Goal: Book appointment/travel/reservation

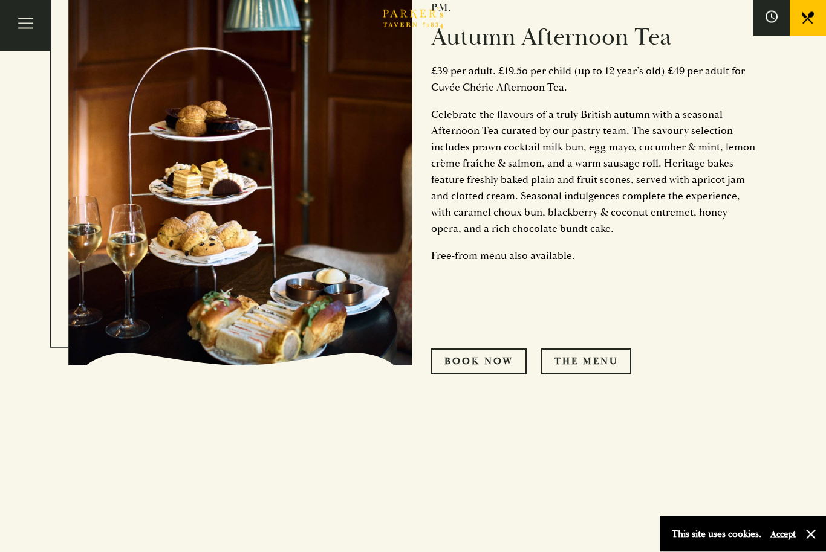
scroll to position [716, 0]
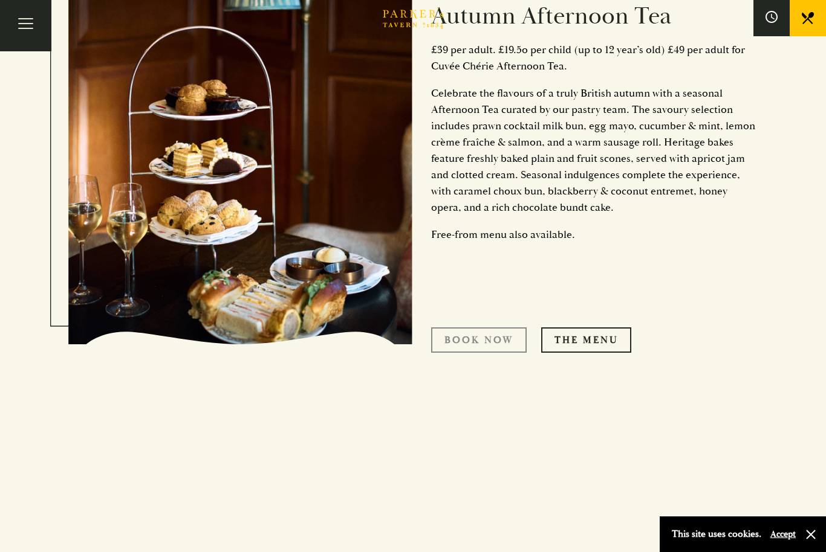
click at [520, 353] on link "Book now" at bounding box center [479, 340] width 96 height 25
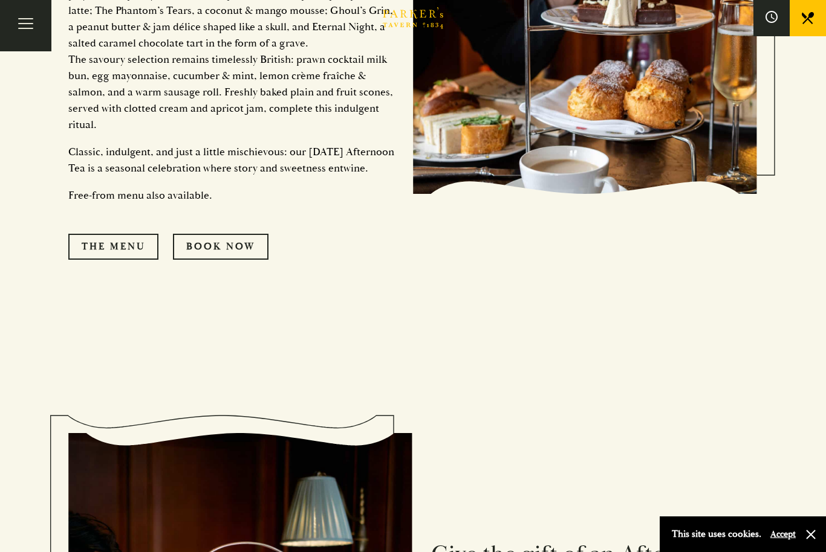
scroll to position [1550, 0]
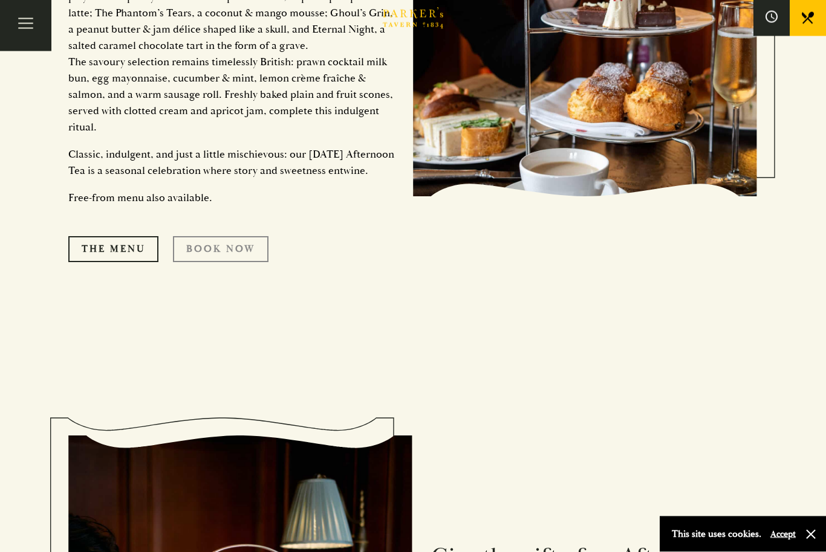
click at [199, 262] on link "Book Now" at bounding box center [221, 249] width 96 height 25
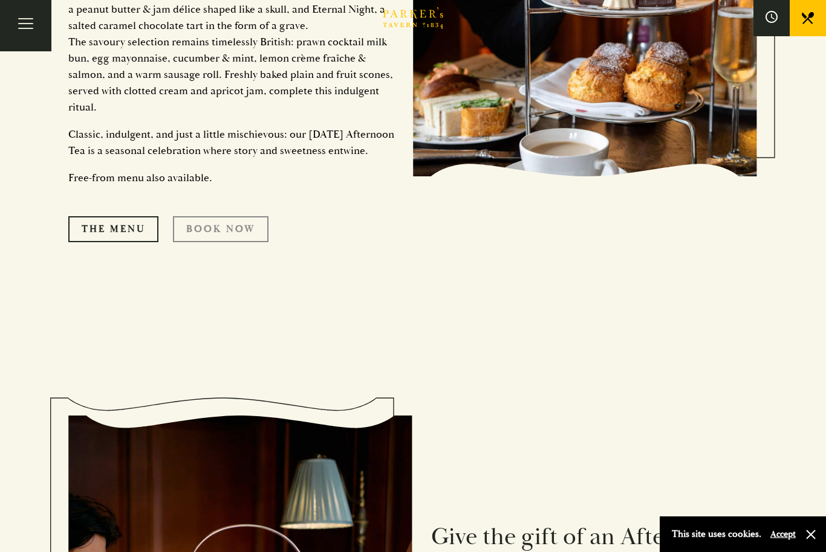
click at [192, 242] on link "Book Now" at bounding box center [221, 228] width 96 height 25
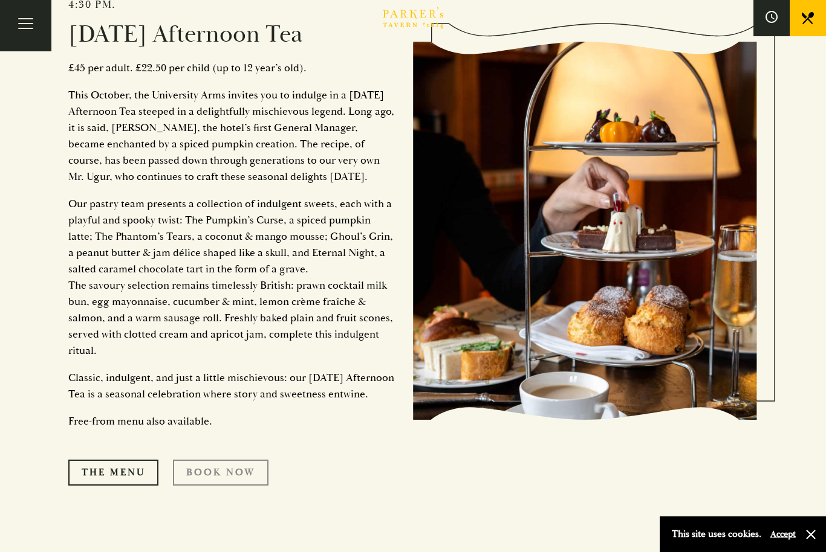
scroll to position [1353, 0]
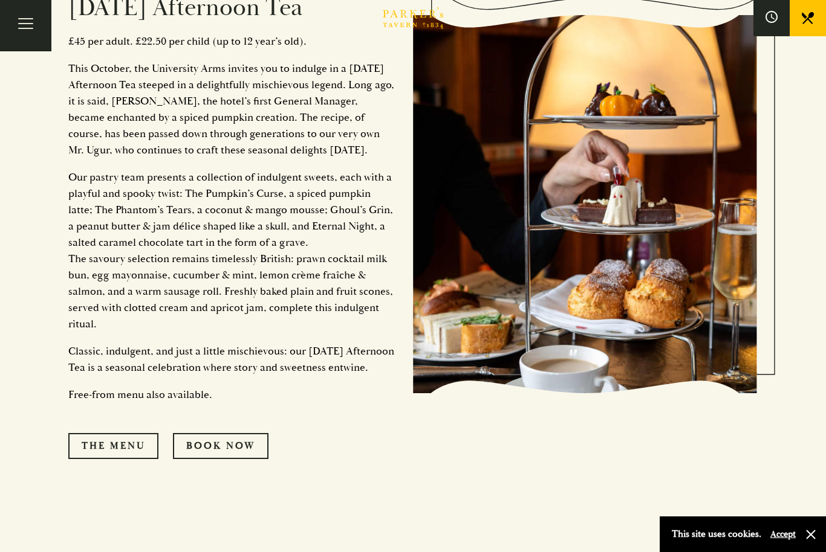
scroll to position [1353, 0]
click at [206, 459] on link "Book Now" at bounding box center [221, 445] width 96 height 25
click at [112, 332] on p "Our pastry team presents a collection of indulgent sweets, each with a playful …" at bounding box center [231, 250] width 326 height 163
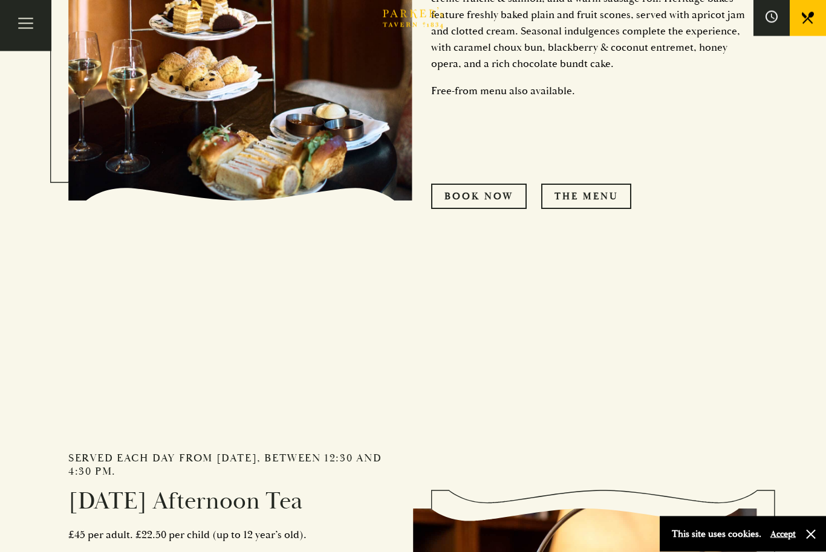
scroll to position [820, 0]
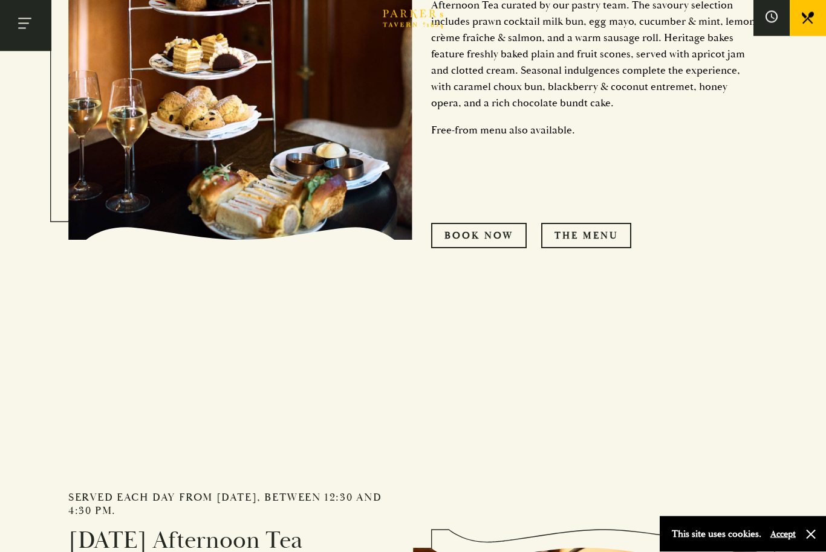
click at [27, 22] on button "Toggle navigation" at bounding box center [25, 25] width 51 height 51
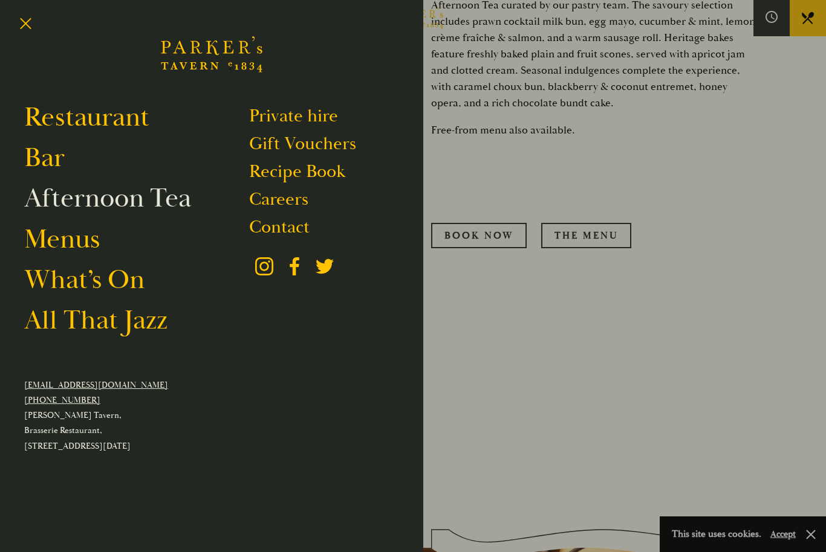
click at [52, 203] on link "Afternoon Tea" at bounding box center [107, 198] width 167 height 34
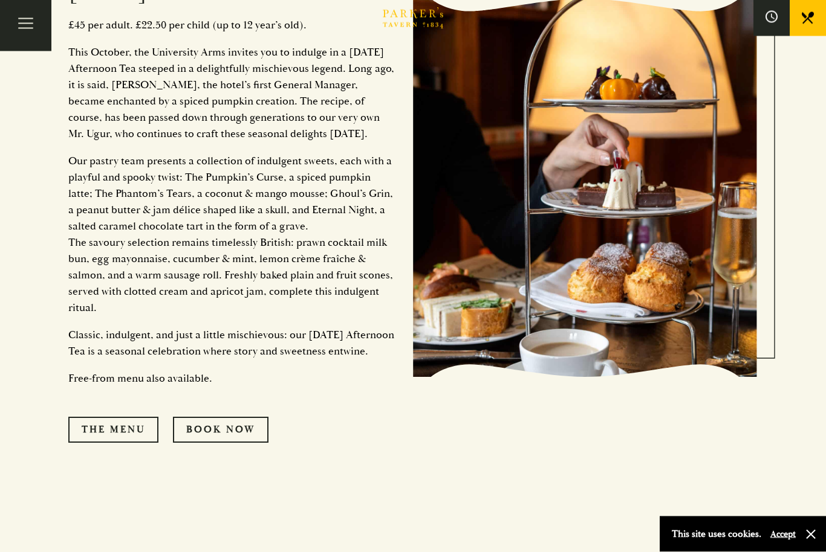
scroll to position [1385, 0]
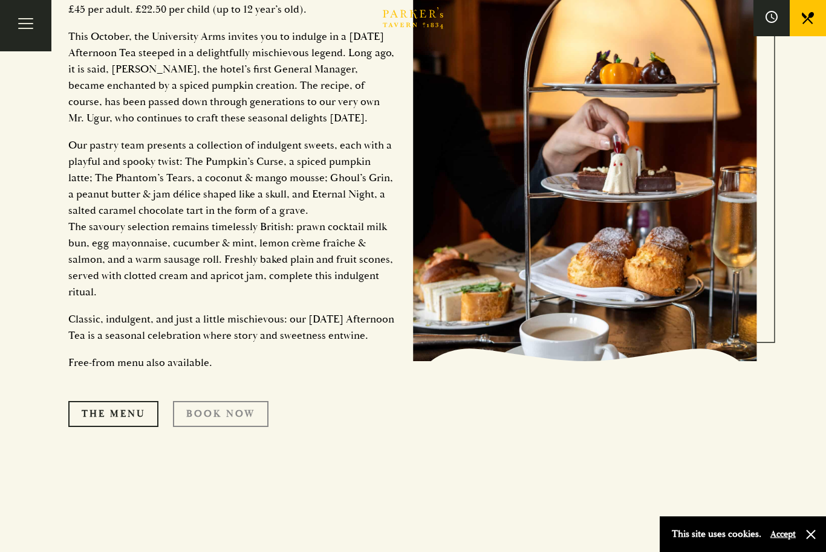
click at [198, 427] on link "Book Now" at bounding box center [221, 413] width 96 height 25
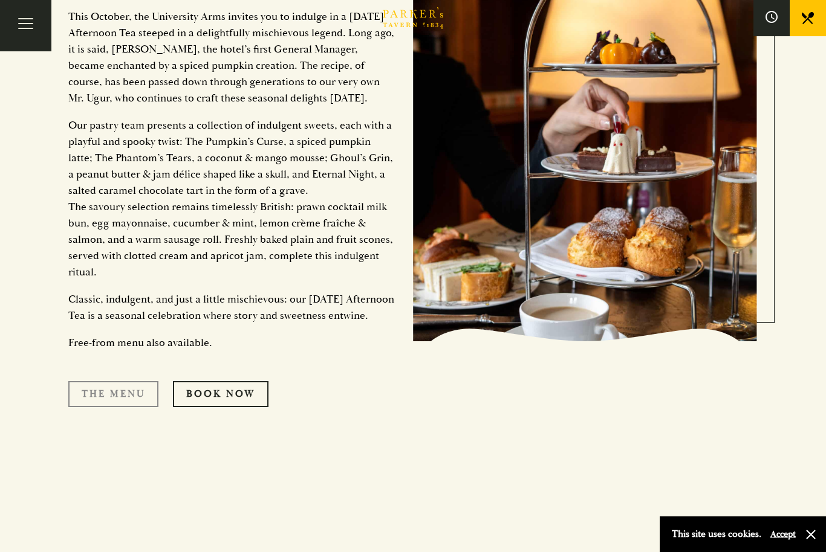
click at [109, 407] on link "The Menu" at bounding box center [113, 393] width 90 height 25
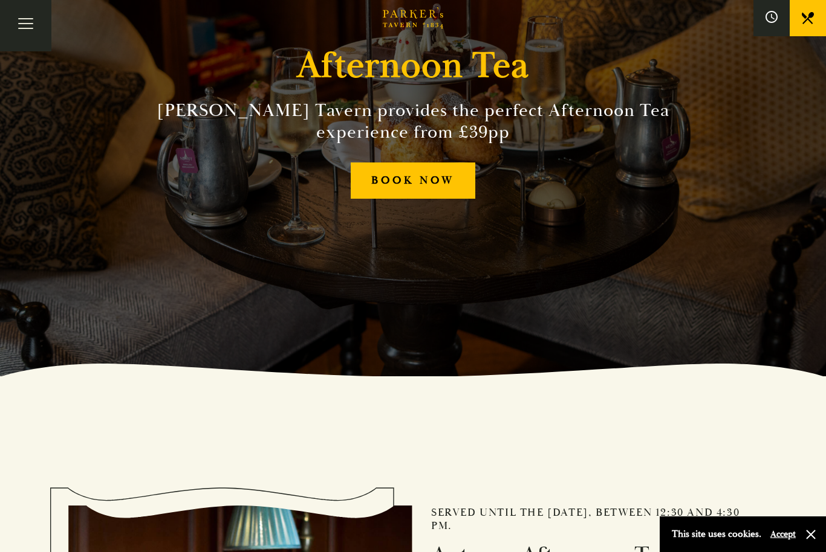
scroll to position [19, 0]
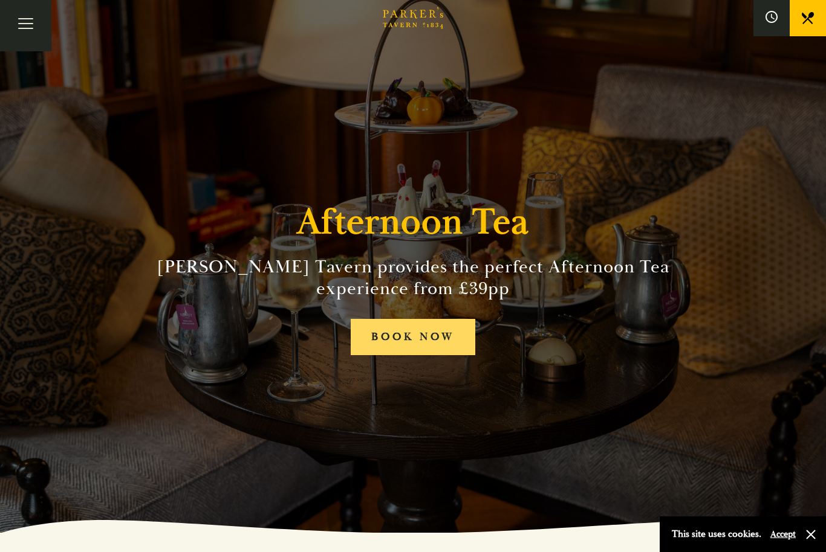
click at [377, 356] on link "BOOK NOW" at bounding box center [413, 337] width 125 height 37
